Goal: Book appointment/travel/reservation

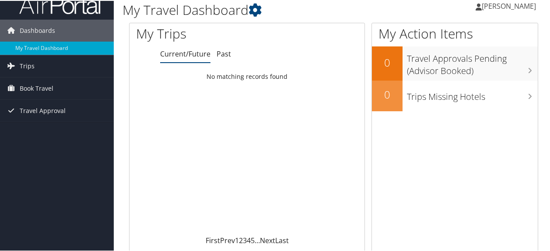
scroll to position [13, 0]
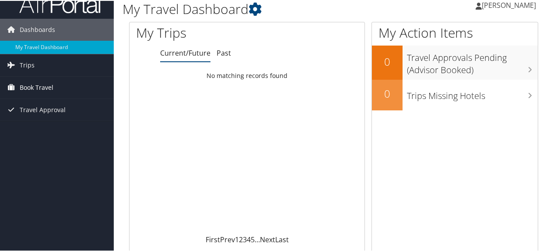
click at [46, 94] on span "Book Travel" at bounding box center [37, 87] width 34 height 22
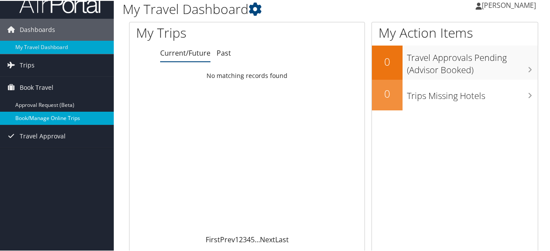
click at [64, 116] on link "Book/Manage Online Trips" at bounding box center [57, 117] width 114 height 13
